Goal: Check status: Check status

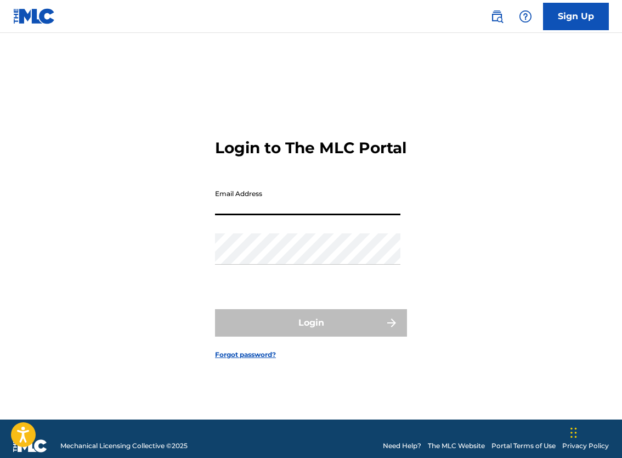
type input "[EMAIL_ADDRESS][DOMAIN_NAME]"
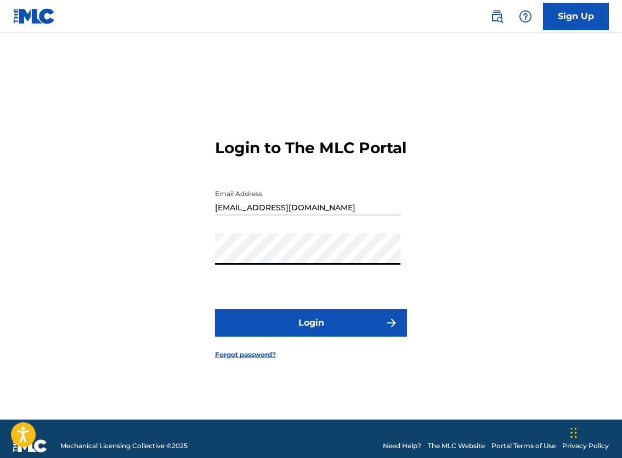
click at [271, 327] on button "Login" at bounding box center [311, 322] width 192 height 27
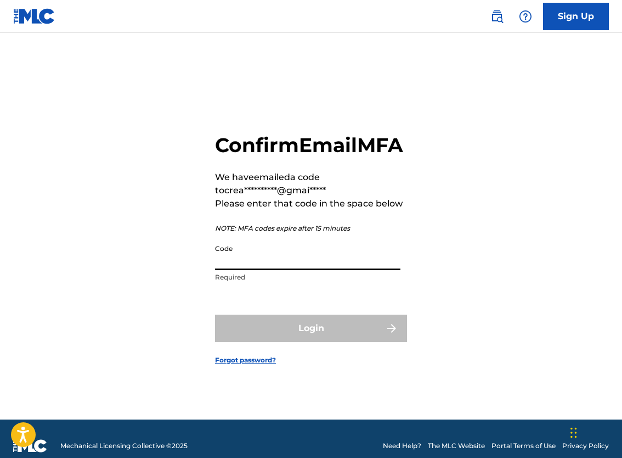
click at [267, 270] on input "Code" at bounding box center [307, 254] width 185 height 31
paste input "673484"
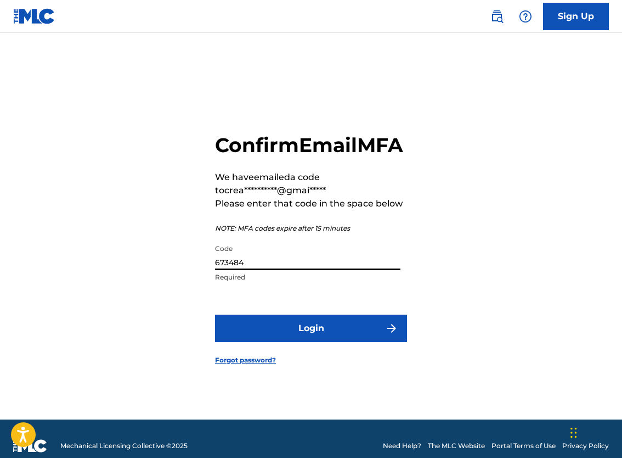
type input "673484"
click at [263, 356] on form "**********" at bounding box center [311, 239] width 192 height 359
click at [266, 342] on button "Login" at bounding box center [311, 327] width 192 height 27
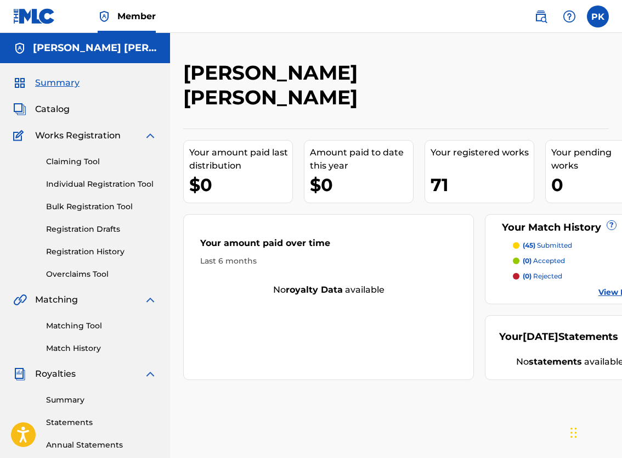
scroll to position [0, 12]
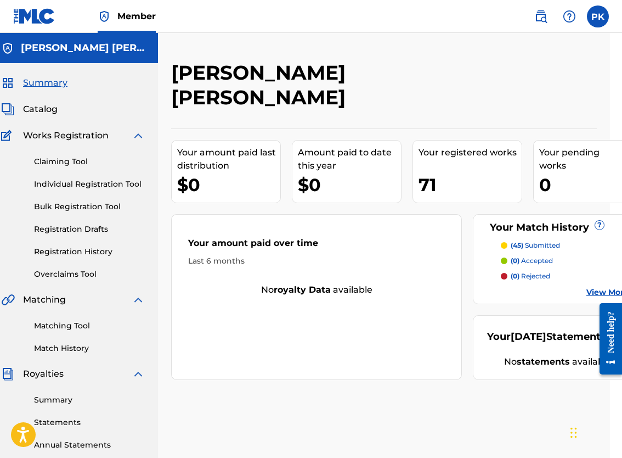
click at [527, 214] on div "Your Match History ? (45) submitted (0) accepted (0) rejected View More" at bounding box center [558, 259] width 170 height 90
click at [522, 241] on span "(45)" at bounding box center [517, 245] width 13 height 8
